Goal: Find specific page/section: Find specific page/section

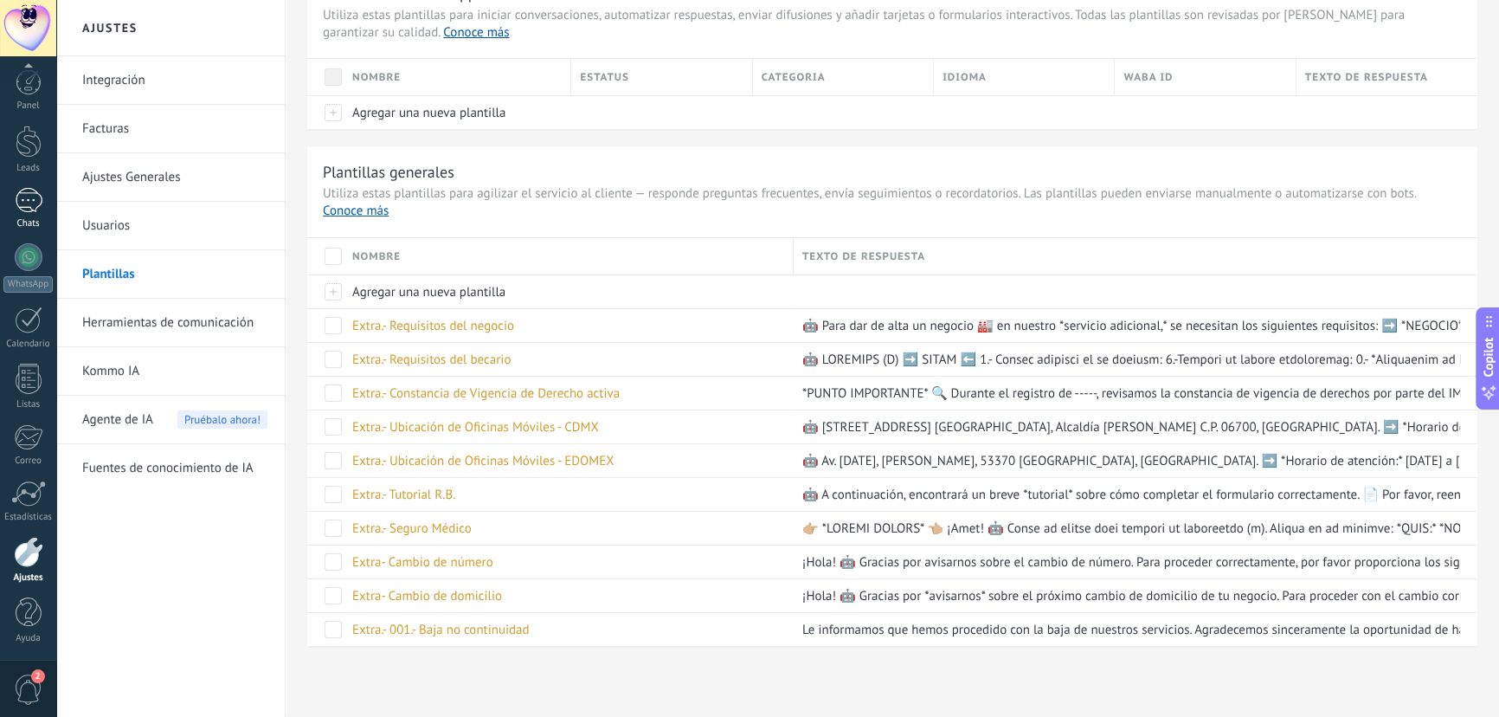
click at [5, 203] on link "Chats" at bounding box center [28, 209] width 56 height 42
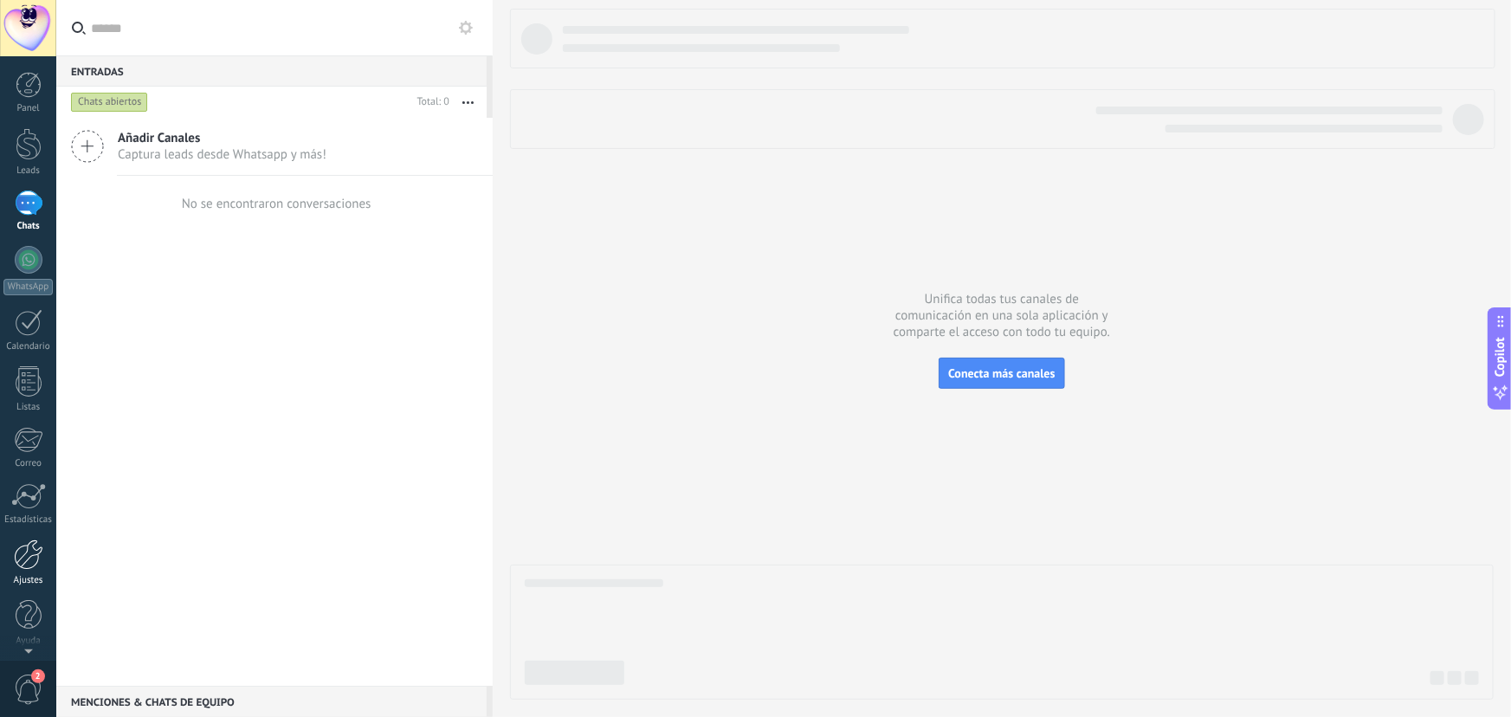
click at [45, 559] on link "Ajustes" at bounding box center [28, 562] width 56 height 47
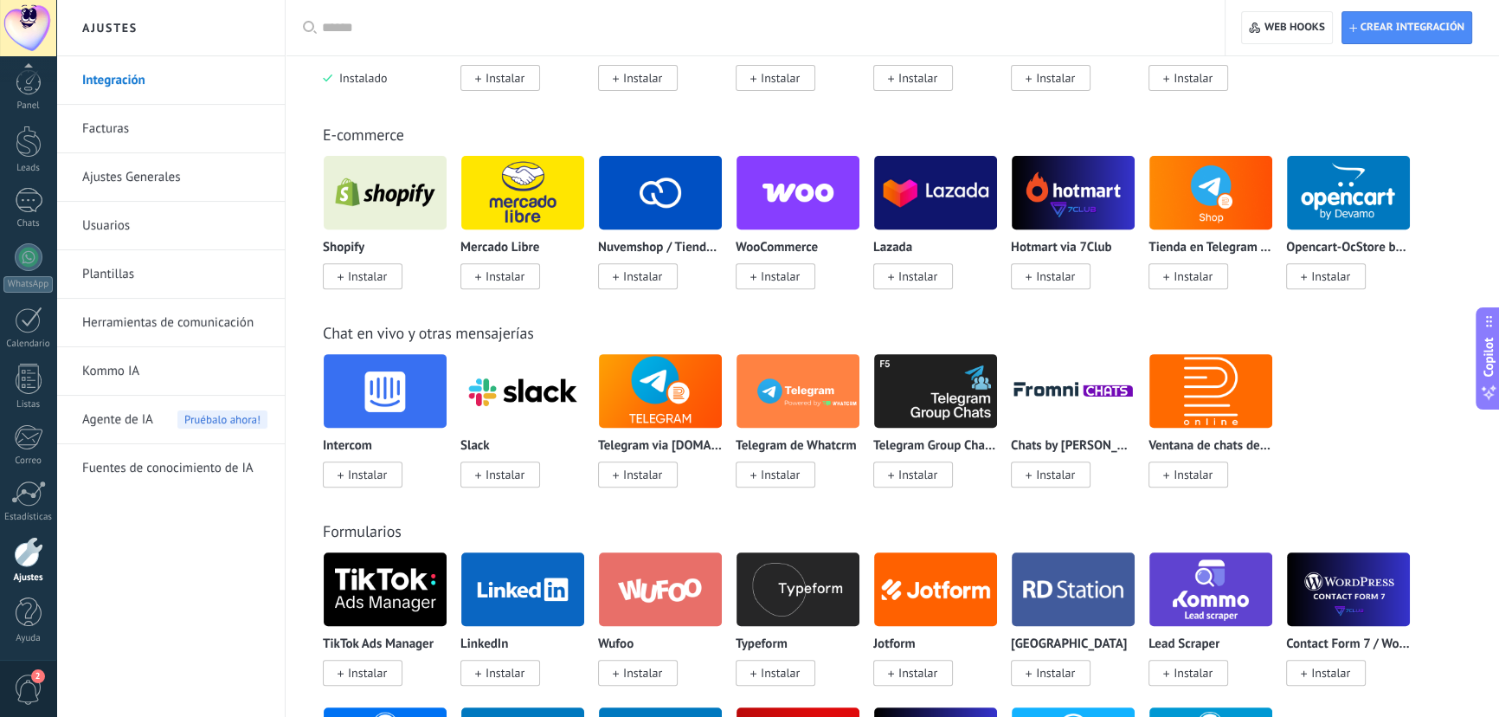
scroll to position [866, 0]
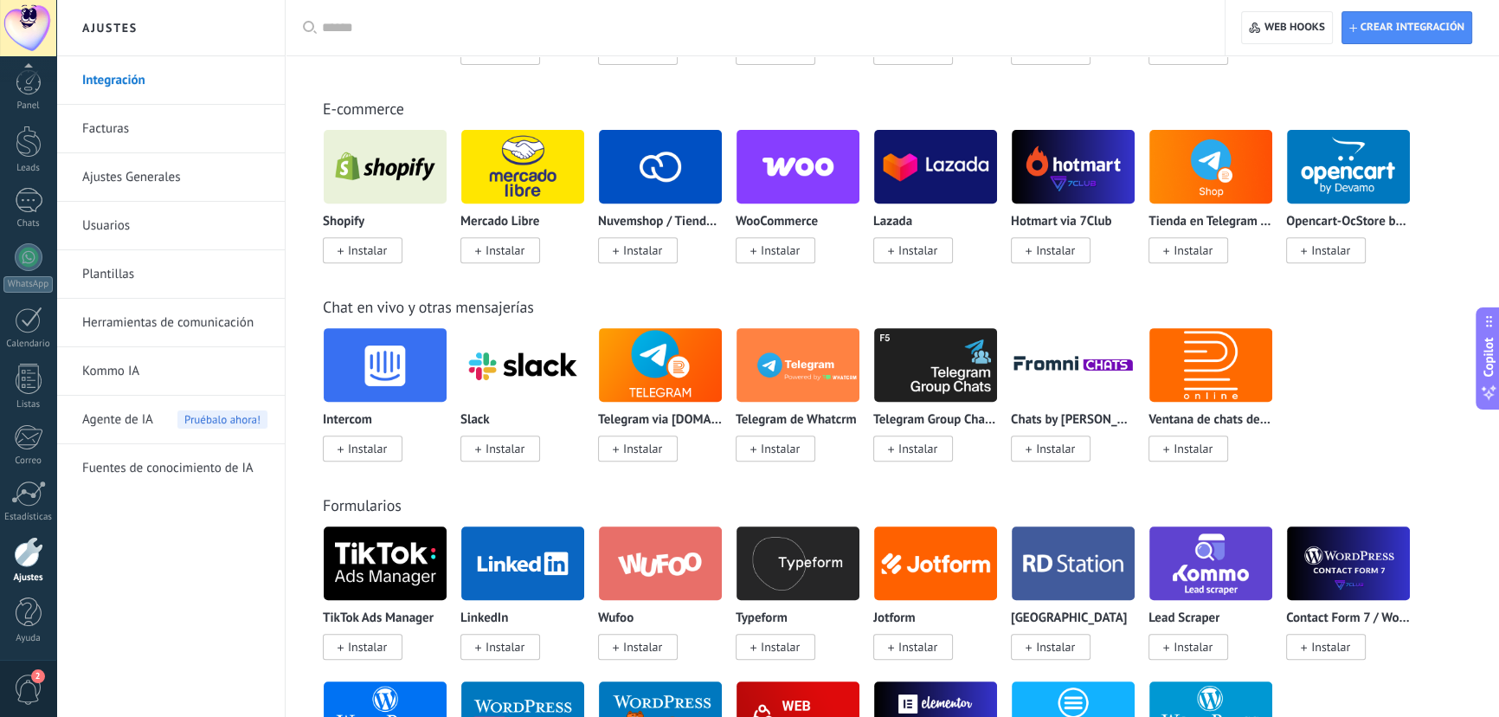
click at [134, 274] on link "Plantillas" at bounding box center [174, 274] width 185 height 48
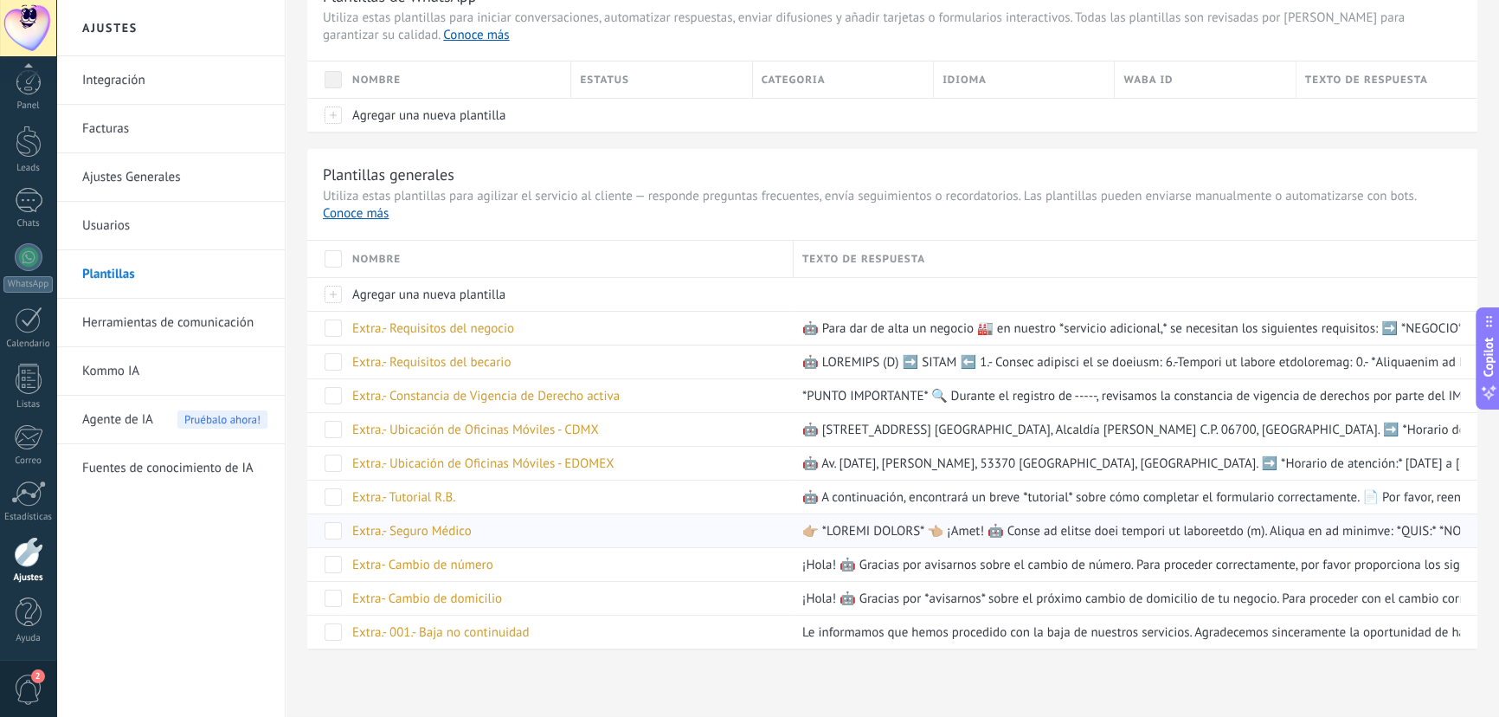
scroll to position [87, 0]
